Goal: Information Seeking & Learning: Learn about a topic

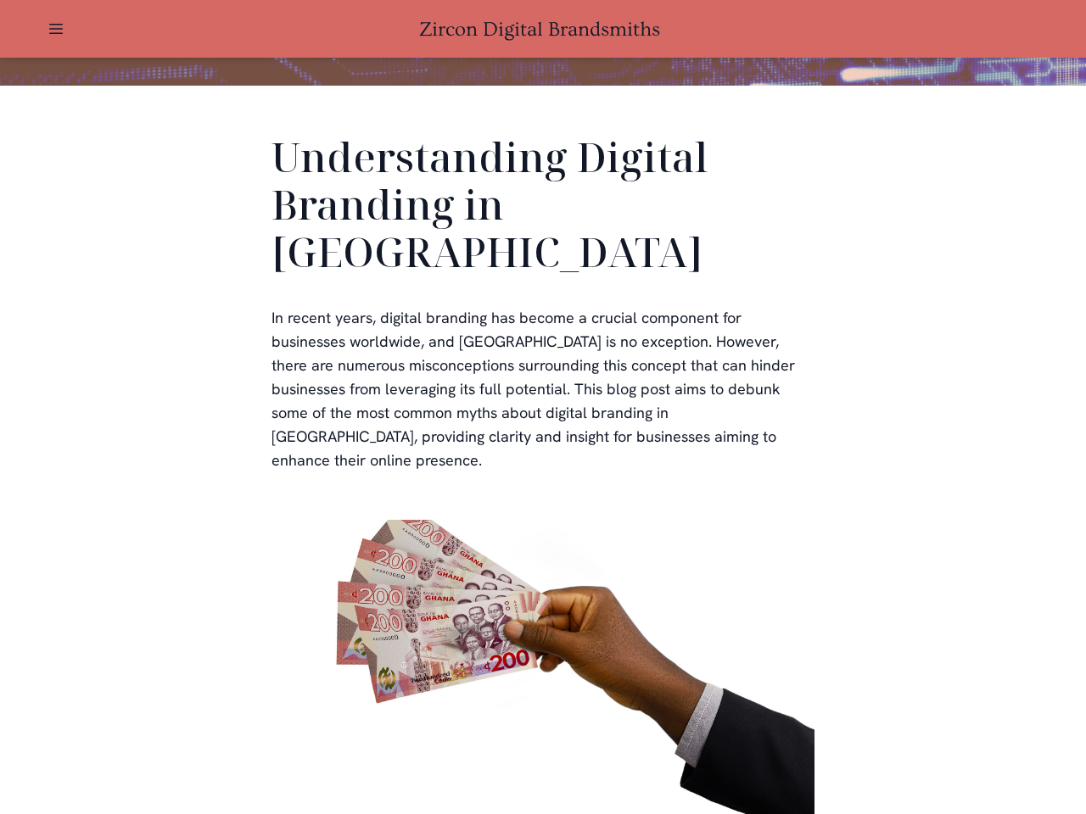
scroll to position [509, 0]
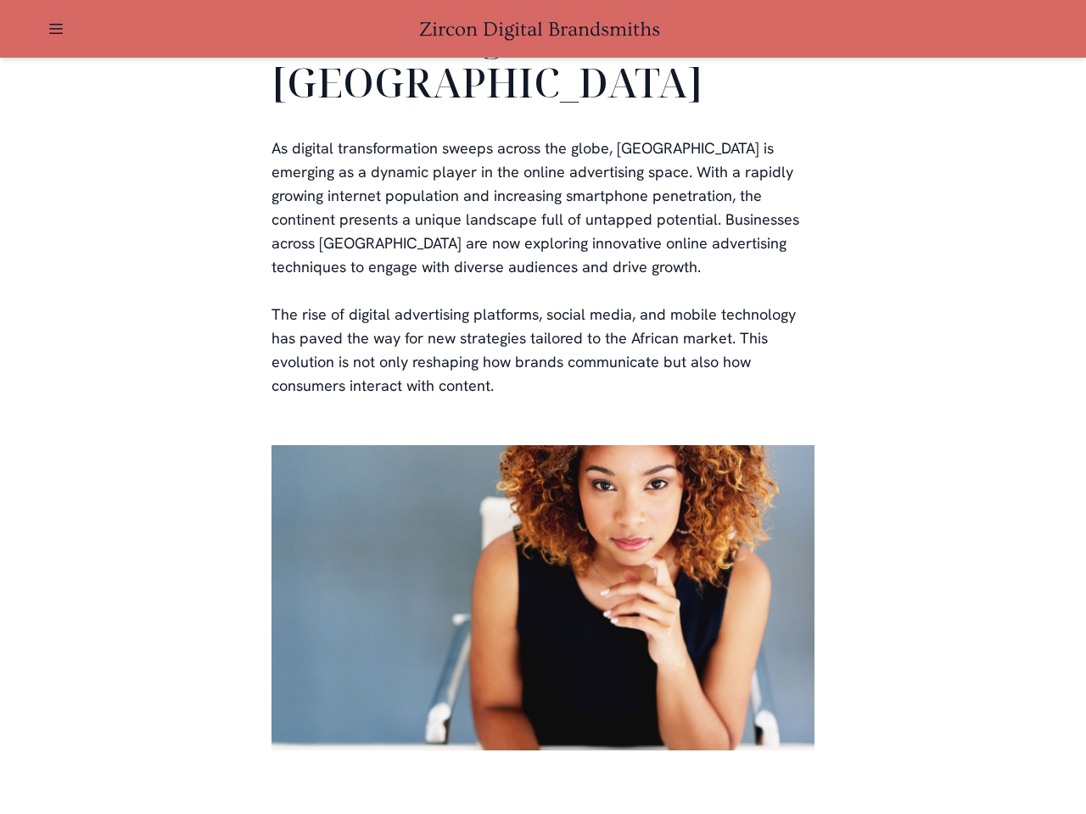
scroll to position [3499, 0]
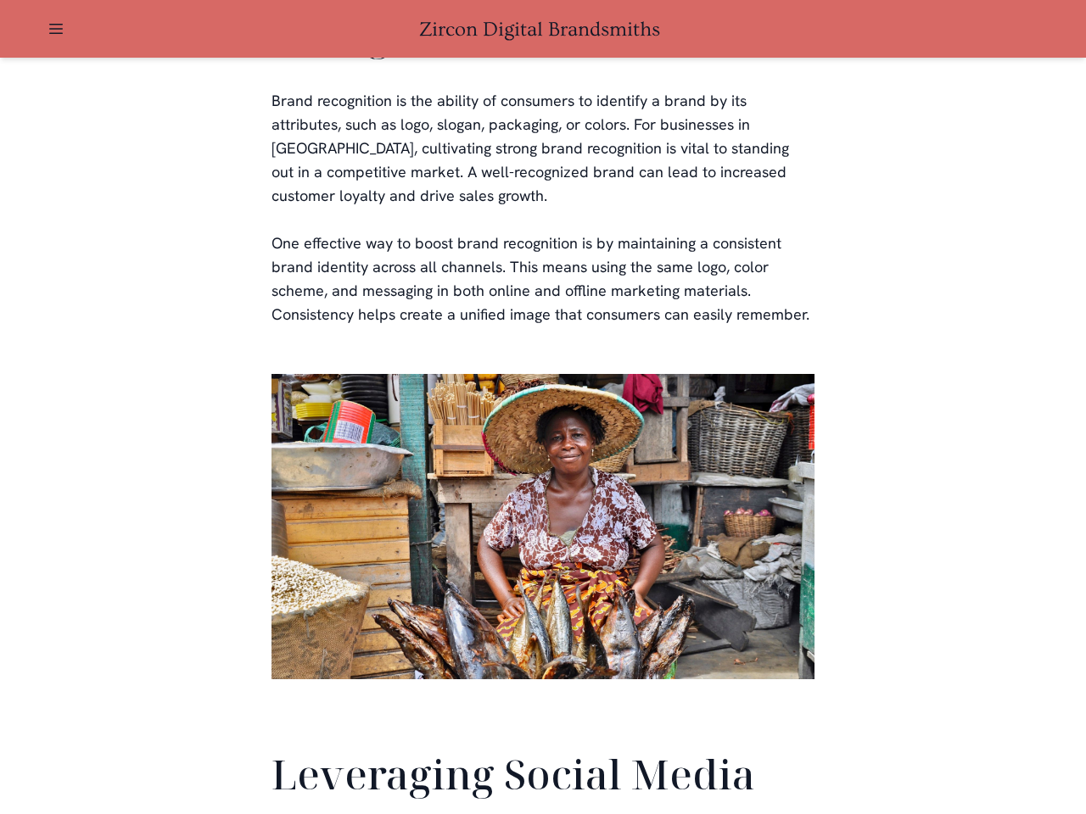
scroll to position [3994, 0]
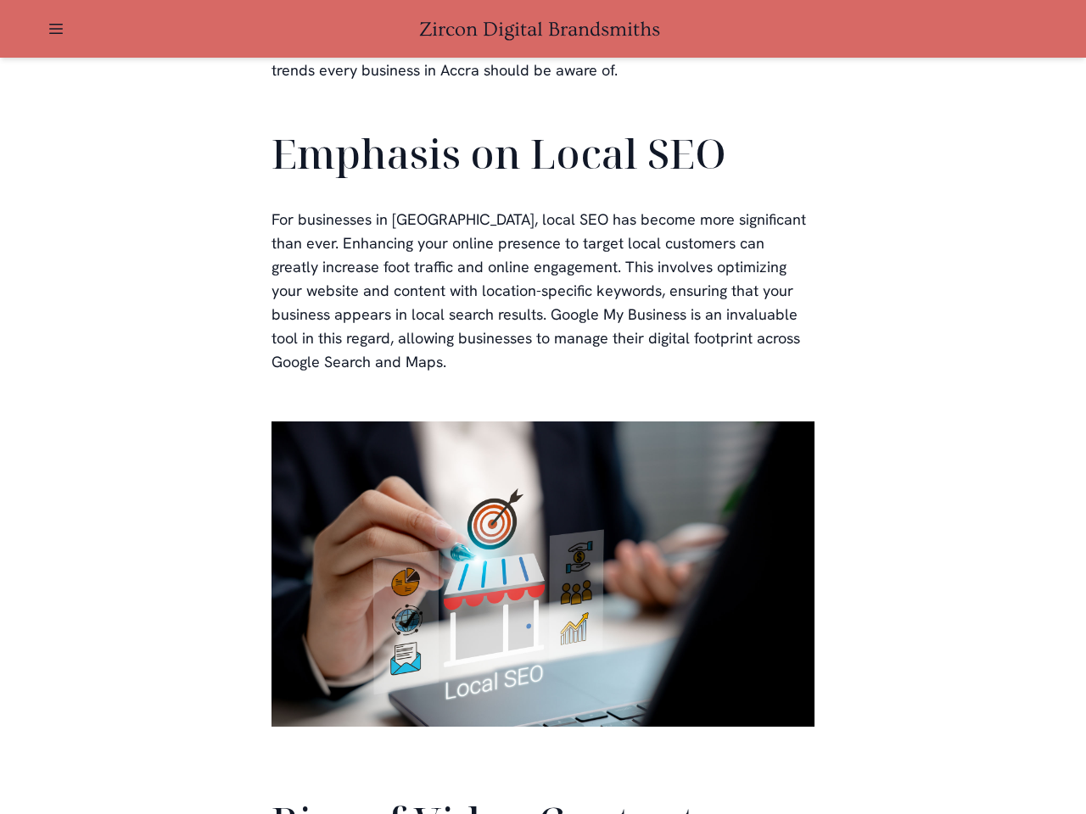
scroll to position [3828, 0]
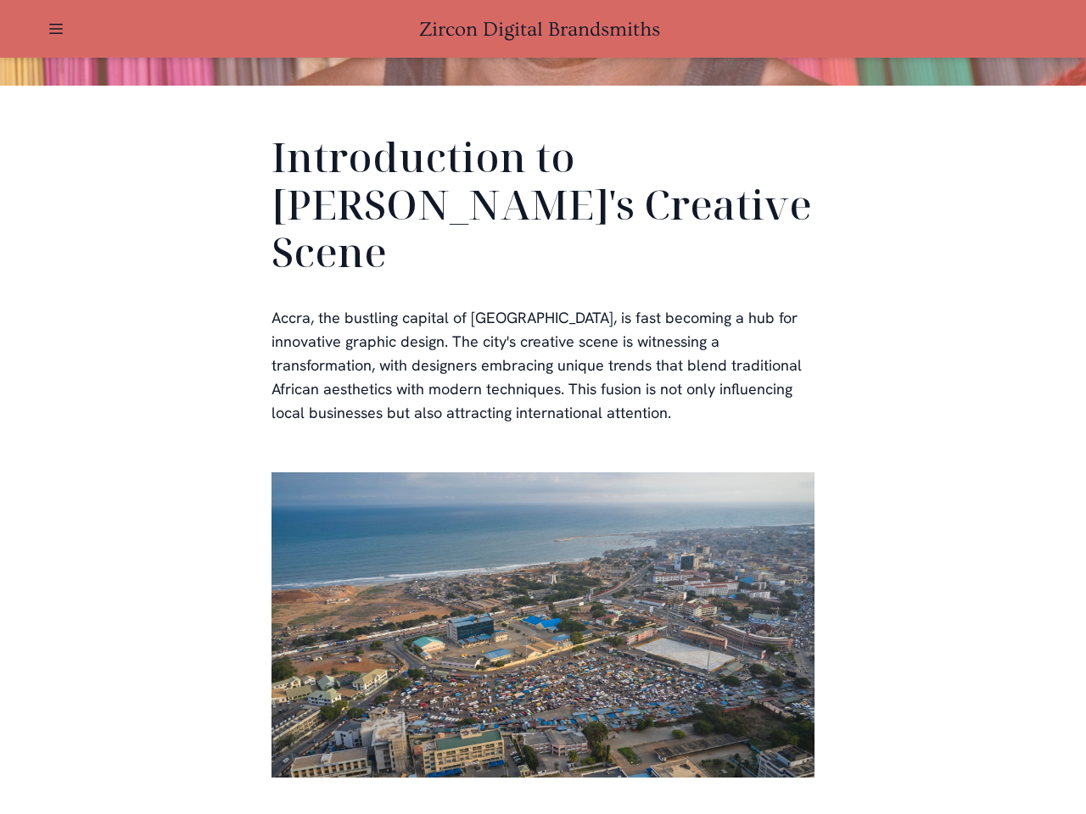
scroll to position [509, 0]
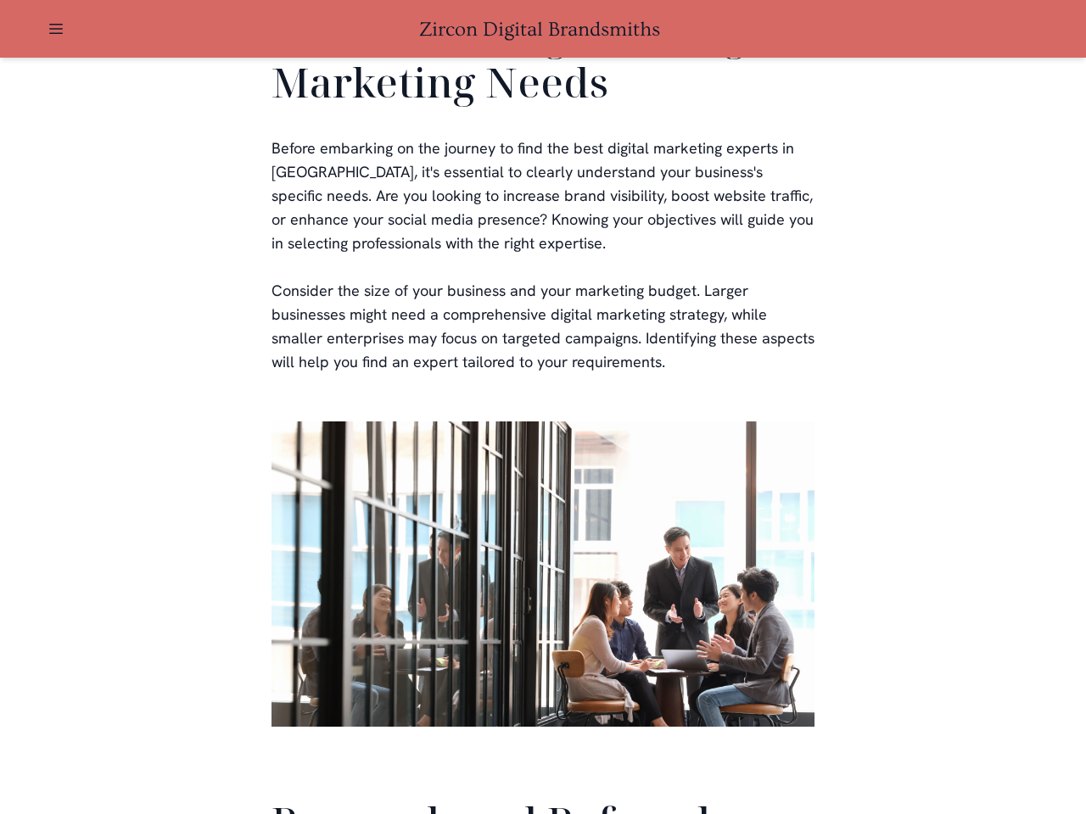
scroll to position [4038, 0]
